Goal: Check status

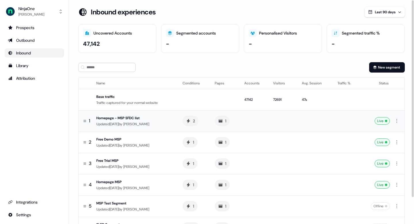
click at [141, 118] on div "Homepage - MSP SFDC list" at bounding box center [134, 118] width 77 height 6
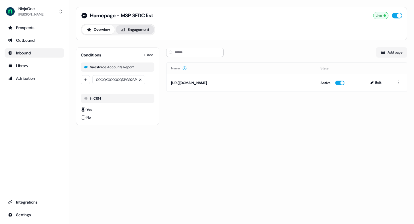
click at [138, 28] on button "Engagement" at bounding box center [135, 29] width 38 height 9
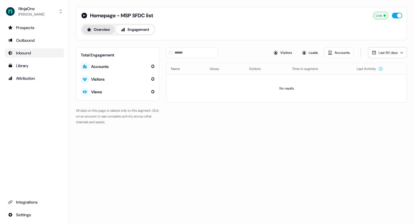
click at [100, 27] on button "Overview" at bounding box center [98, 29] width 33 height 9
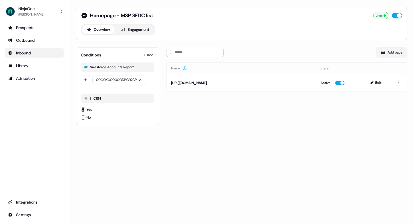
click at [144, 165] on div "Homepage - MSP SFDC list Live Overview Engagement Conditions Add Salesforce Acc…" at bounding box center [241, 112] width 345 height 224
click at [104, 99] on div "In CRM" at bounding box center [118, 98] width 74 height 9
click at [162, 173] on div "Homepage - MSP SFDC list Live Overview Engagement Conditions Add Salesforce Acc…" at bounding box center [241, 112] width 345 height 224
click at [209, 193] on div "Homepage - MSP SFDC list Live Overview Engagement Conditions Add Salesforce Acc…" at bounding box center [241, 112] width 345 height 224
click at [122, 80] on span "00OQK00000QDPG92AP" at bounding box center [116, 79] width 41 height 3
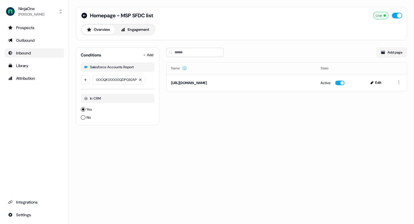
click at [124, 79] on span "00OQK00000QDPG92AP" at bounding box center [116, 79] width 41 height 3
drag, startPoint x: 109, startPoint y: 79, endPoint x: 194, endPoint y: 72, distance: 85.1
click at [194, 73] on div "Homepage - MSP SFDC list Live Overview Engagement Conditions Add Salesforce Acc…" at bounding box center [241, 69] width 345 height 139
click at [174, 139] on div "Homepage - MSP SFDC list Live Overview Engagement Conditions Add Salesforce Acc…" at bounding box center [241, 69] width 345 height 139
click at [123, 65] on div "Salesforce Accounts Report" at bounding box center [112, 67] width 44 height 5
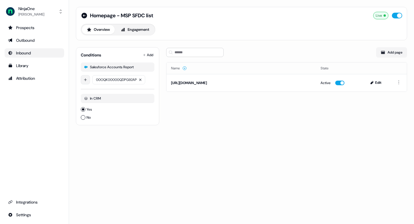
click at [87, 81] on html "For the best experience switch devices to a bigger screen. Go to Userled.io Nin…" at bounding box center [207, 112] width 414 height 224
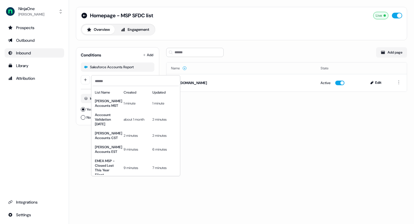
click at [217, 154] on html "For the best experience switch devices to a bigger screen. Go to Userled.io Nin…" at bounding box center [207, 112] width 414 height 224
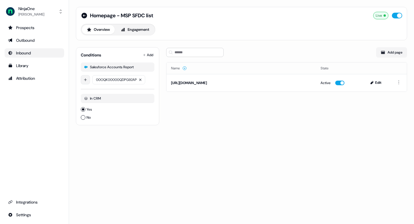
click at [86, 80] on html "For the best experience switch devices to a bigger screen. Go to Userled.io Nin…" at bounding box center [207, 112] width 414 height 224
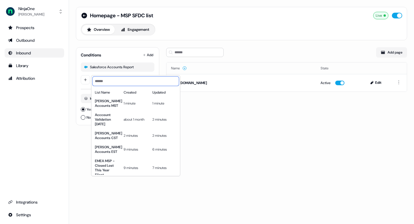
click at [123, 79] on input at bounding box center [136, 80] width 86 height 9
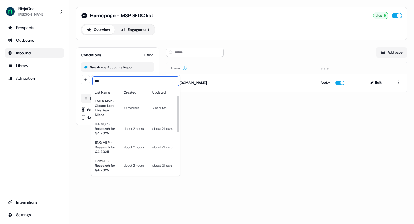
drag, startPoint x: 121, startPoint y: 83, endPoint x: 77, endPoint y: 81, distance: 44.0
click at [77, 81] on html "For the best experience switch devices to a bigger screen. Go to Userled.io Nin…" at bounding box center [207, 112] width 414 height 224
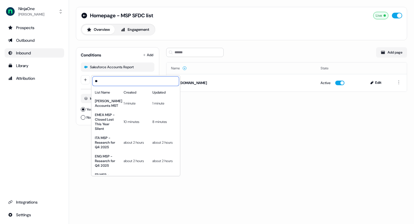
type input "*"
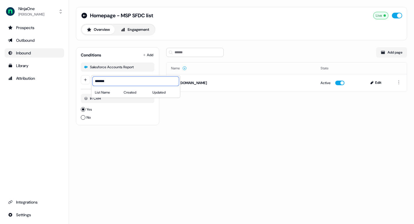
type input "*******"
click at [130, 150] on html "For the best experience switch devices to a bigger screen. Go to Userled.io Nin…" at bounding box center [207, 112] width 414 height 224
click at [148, 50] on div "Conditions Add Salesforce Accounts Report 00OQK00000QDPG92AP In CRM Yes No" at bounding box center [117, 86] width 83 height 78
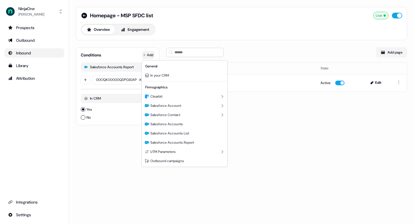
click at [150, 55] on html "For the best experience switch devices to a bigger screen. Go to Userled.io Nin…" at bounding box center [207, 112] width 414 height 224
click at [194, 141] on span "Salesforce Accounts Report" at bounding box center [172, 142] width 44 height 5
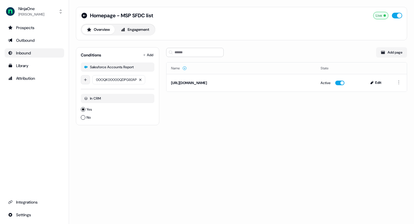
click at [90, 81] on html "For the best experience switch devices to a bigger screen. Go to Userled.io Nin…" at bounding box center [207, 112] width 414 height 224
click at [114, 82] on input "*******" at bounding box center [136, 80] width 86 height 9
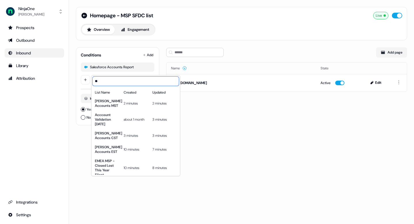
type input "*"
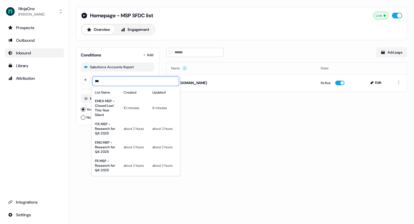
type input "***"
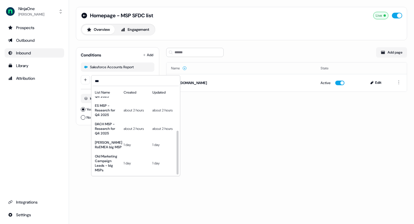
scroll to position [83, 0]
click at [193, 166] on html "For the best experience switch devices to a bigger screen. Go to Userled.io Nin…" at bounding box center [207, 112] width 414 height 224
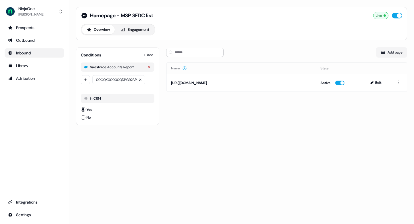
click at [150, 66] on icon "button" at bounding box center [149, 66] width 3 height 3
click at [149, 54] on html "For the best experience switch devices to a bigger screen. Go to Userled.io Nin…" at bounding box center [207, 112] width 414 height 224
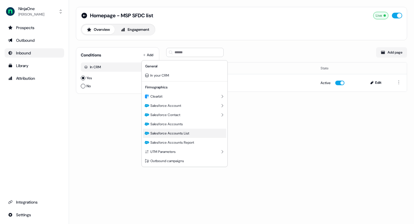
click at [175, 133] on span "Salesforce Accounts List" at bounding box center [169, 133] width 39 height 5
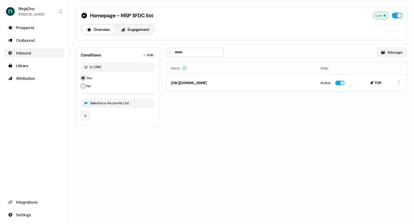
click at [89, 116] on html "For the best experience switch devices to a bigger screen. Go to Userled.io Nin…" at bounding box center [207, 112] width 414 height 224
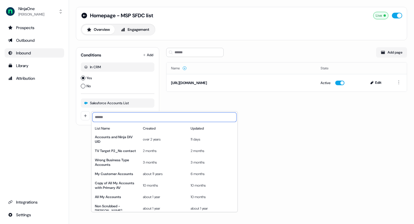
click at [107, 117] on input at bounding box center [165, 116] width 144 height 9
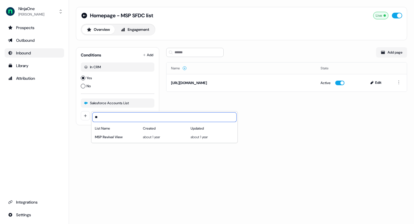
type input "*"
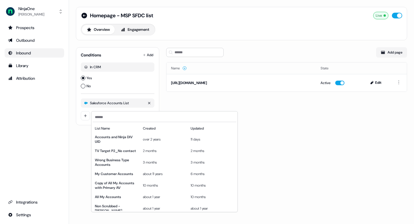
click at [124, 102] on html "For the best experience switch devices to a bigger screen. Go to Userled.io Nin…" at bounding box center [207, 112] width 414 height 224
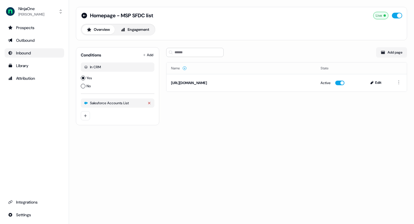
click at [148, 103] on icon "button" at bounding box center [149, 102] width 3 height 3
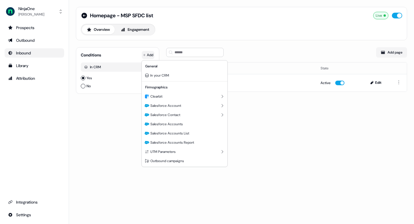
click at [148, 54] on html "For the best experience switch devices to a bigger screen. Go to Userled.io Nin…" at bounding box center [207, 112] width 414 height 224
click at [171, 144] on span "Salesforce Accounts Report" at bounding box center [172, 142] width 44 height 5
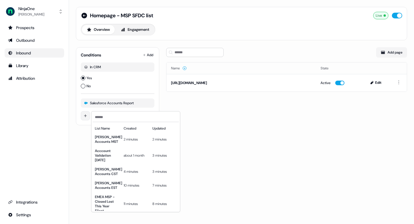
click at [88, 115] on html "For the best experience switch devices to a bigger screen. Go to Userled.io Nin…" at bounding box center [207, 112] width 414 height 224
click at [117, 121] on input at bounding box center [136, 116] width 86 height 9
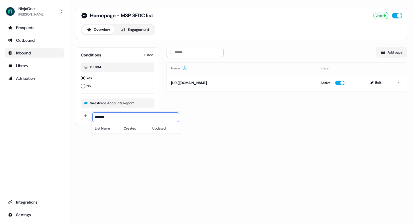
type input "*******"
click at [177, 183] on html "For the best experience switch devices to a bigger screen. Go to Userled.io Nin…" at bounding box center [207, 112] width 414 height 224
